Goal: Find specific page/section: Find specific page/section

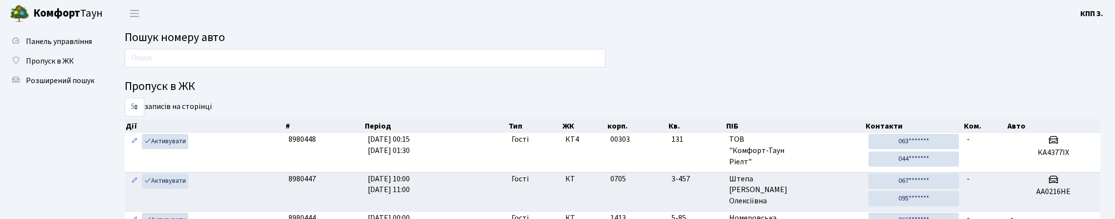
click at [265, 57] on input "text" at bounding box center [365, 58] width 481 height 19
type input "70"
